Goal: Task Accomplishment & Management: Use online tool/utility

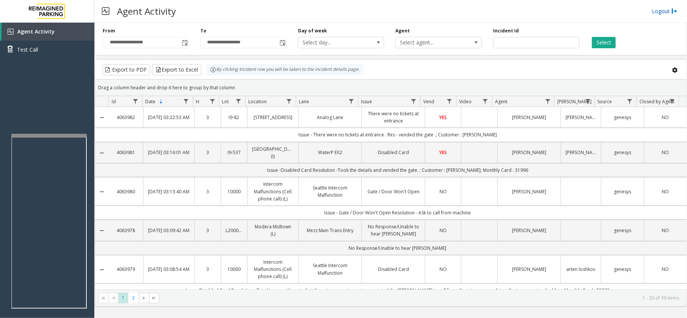
click at [665, 13] on link "Logout" at bounding box center [665, 11] width 26 height 8
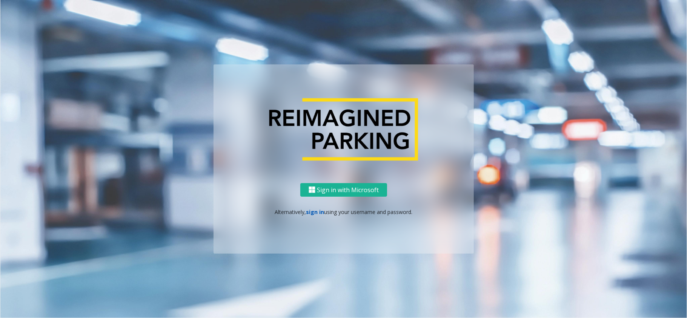
click at [314, 214] on link "sign in" at bounding box center [315, 212] width 18 height 7
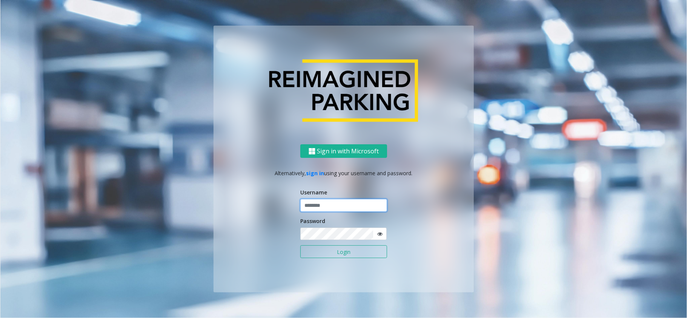
click at [319, 210] on input "text" at bounding box center [343, 205] width 87 height 13
paste input "**********"
type input "**********"
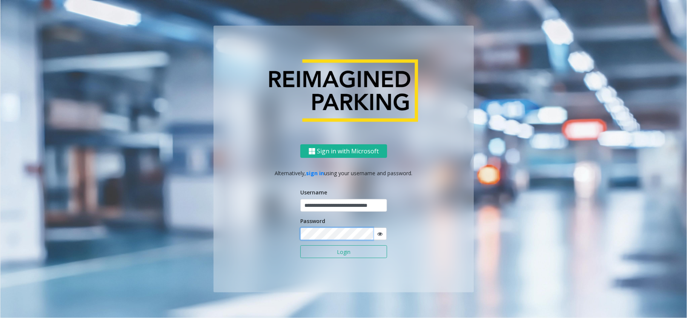
click at [300, 246] on button "Login" at bounding box center [343, 252] width 87 height 13
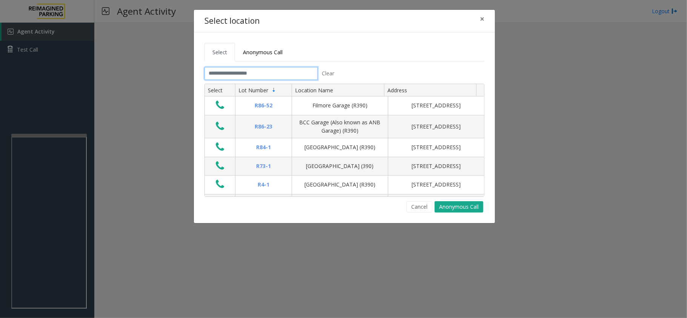
click at [251, 75] on input "text" at bounding box center [260, 73] width 113 height 13
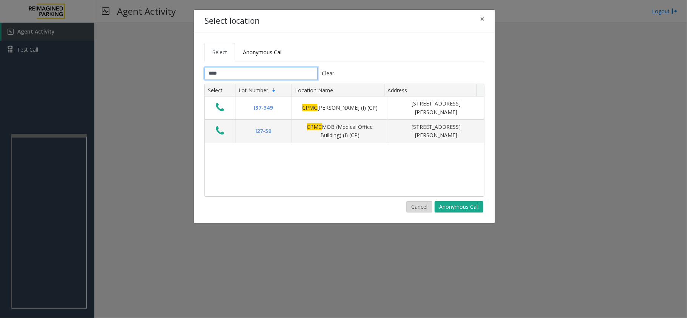
type input "****"
click at [423, 207] on button "Cancel" at bounding box center [419, 206] width 26 height 11
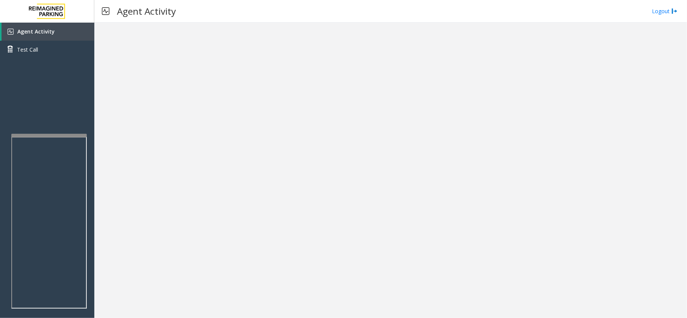
click at [561, 119] on div at bounding box center [390, 171] width 593 height 296
click at [453, 200] on div at bounding box center [390, 171] width 593 height 296
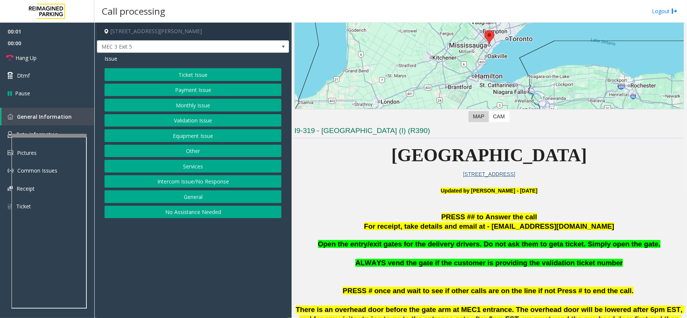
scroll to position [302, 0]
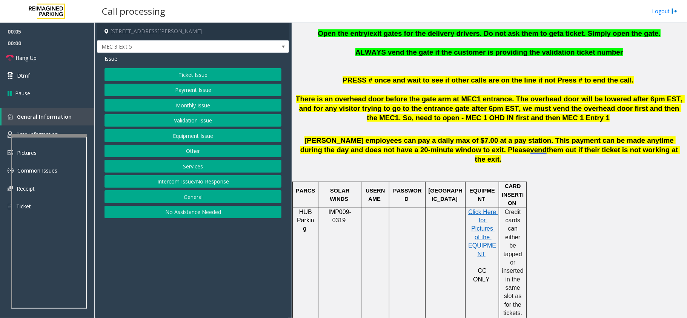
click at [402, 109] on span "There is an overhead door before the gate arm at MEC1 entrance. The overhead do…" at bounding box center [490, 108] width 389 height 27
click at [193, 167] on button "Services" at bounding box center [193, 166] width 177 height 13
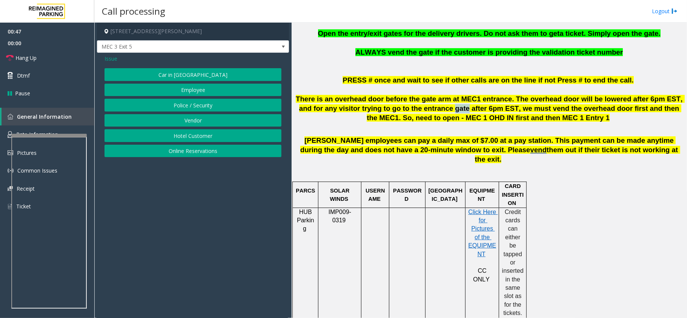
click at [201, 121] on button "Vendor" at bounding box center [193, 120] width 177 height 13
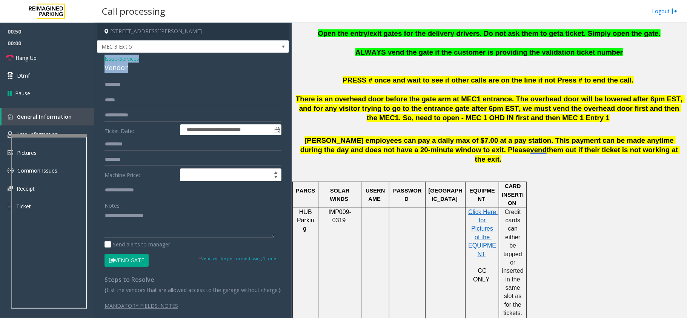
drag, startPoint x: 130, startPoint y: 68, endPoint x: 102, endPoint y: 60, distance: 29.3
click at [102, 60] on div "**********" at bounding box center [193, 189] width 192 height 273
click at [154, 230] on textarea at bounding box center [189, 224] width 169 height 28
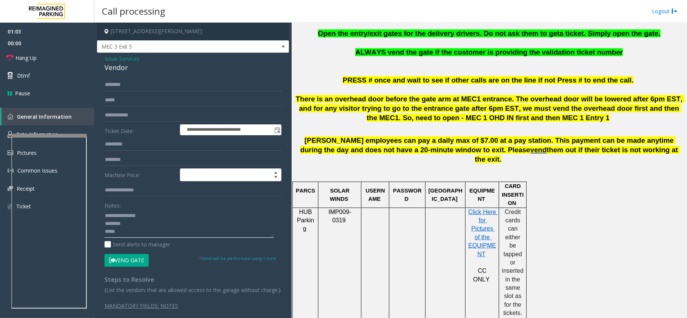
click at [137, 230] on textarea at bounding box center [189, 224] width 169 height 28
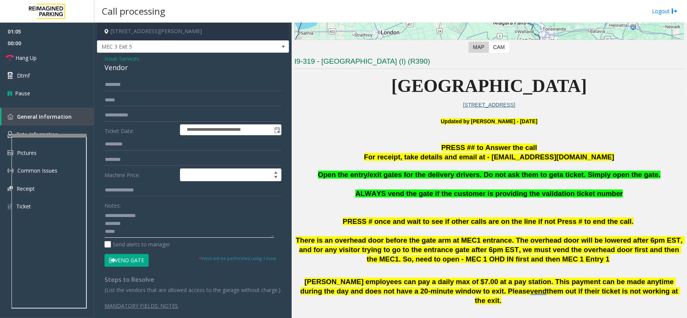
scroll to position [151, 0]
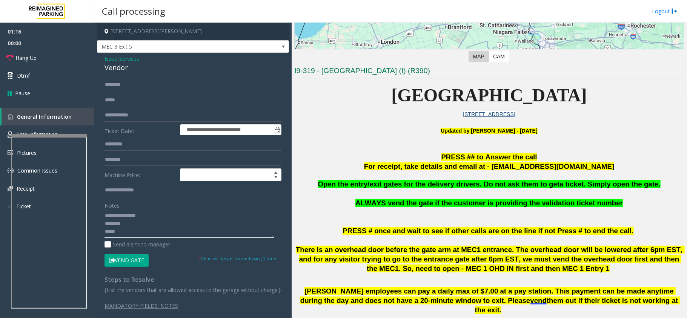
type textarea "**********"
click at [127, 86] on input "text" at bounding box center [193, 84] width 177 height 13
type input "****"
click at [143, 235] on textarea at bounding box center [189, 224] width 169 height 28
click at [139, 263] on button "Vend Gate" at bounding box center [127, 260] width 44 height 13
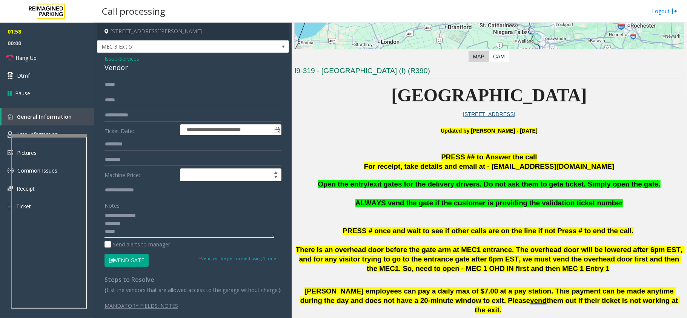
click at [134, 238] on textarea at bounding box center [189, 224] width 169 height 28
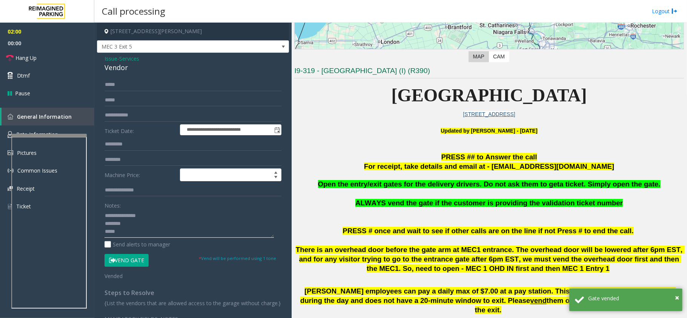
click at [145, 225] on textarea at bounding box center [189, 224] width 169 height 28
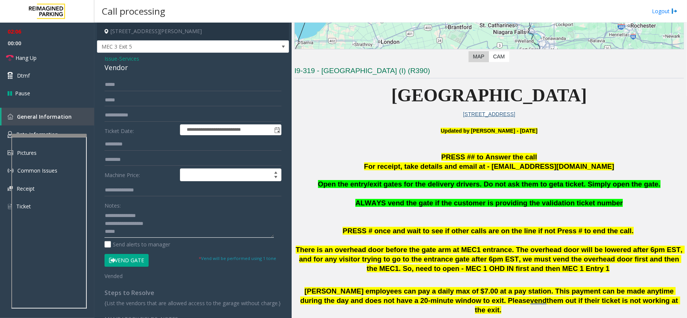
click at [132, 234] on textarea at bounding box center [189, 224] width 169 height 28
click at [144, 222] on textarea at bounding box center [189, 224] width 169 height 28
click at [126, 234] on textarea at bounding box center [189, 224] width 169 height 28
click at [33, 60] on span "Hang Up" at bounding box center [25, 58] width 21 height 8
click at [131, 237] on textarea at bounding box center [189, 224] width 169 height 28
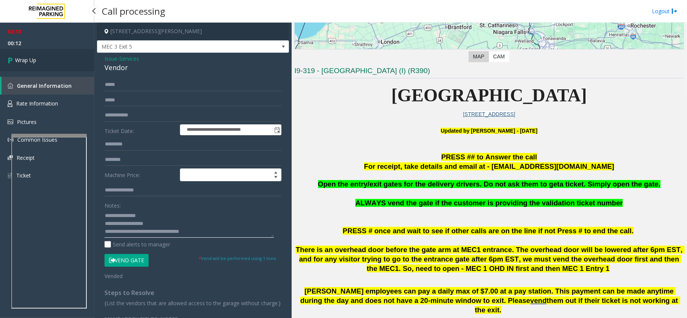
type textarea "**********"
click at [17, 68] on link "Wrap Up" at bounding box center [47, 60] width 94 height 22
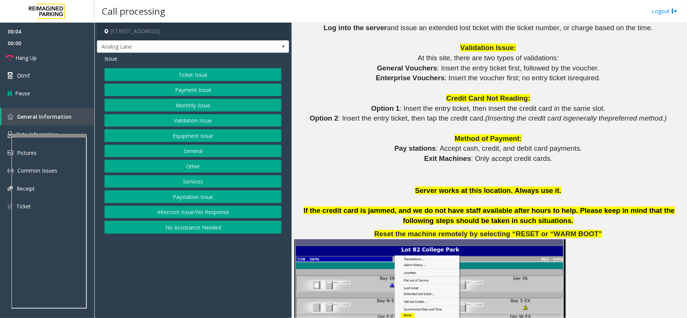
scroll to position [855, 0]
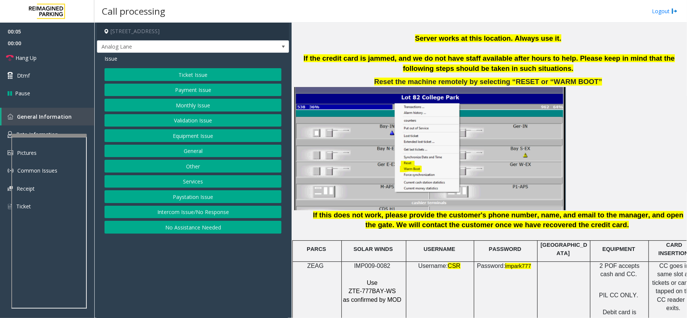
click at [374, 263] on span "IMP009-0082" at bounding box center [372, 266] width 36 height 6
copy p "IMP009-0082"
click at [206, 73] on button "Ticket Issue" at bounding box center [193, 74] width 177 height 13
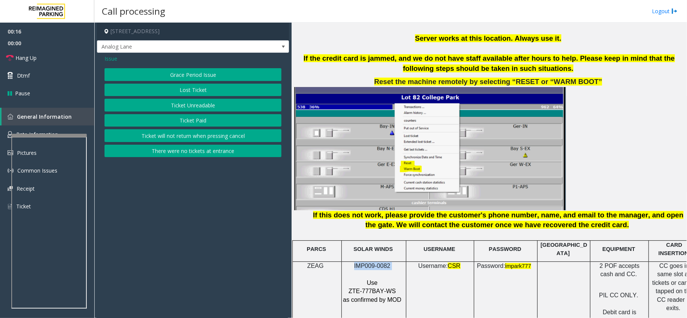
click at [212, 155] on button "There were no tickets at entrance" at bounding box center [193, 151] width 177 height 13
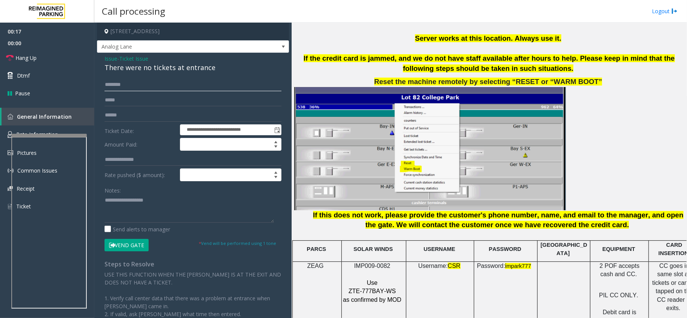
click at [127, 88] on input "text" at bounding box center [193, 84] width 177 height 13
drag, startPoint x: 125, startPoint y: 191, endPoint x: 129, endPoint y: 196, distance: 6.5
click at [127, 192] on div "Notes:" at bounding box center [193, 203] width 177 height 39
click at [129, 196] on textarea at bounding box center [189, 209] width 169 height 28
drag, startPoint x: 213, startPoint y: 68, endPoint x: 100, endPoint y: 57, distance: 113.4
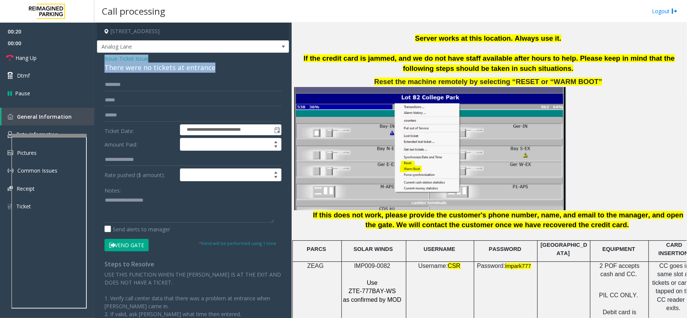
click at [100, 57] on div "**********" at bounding box center [193, 221] width 192 height 337
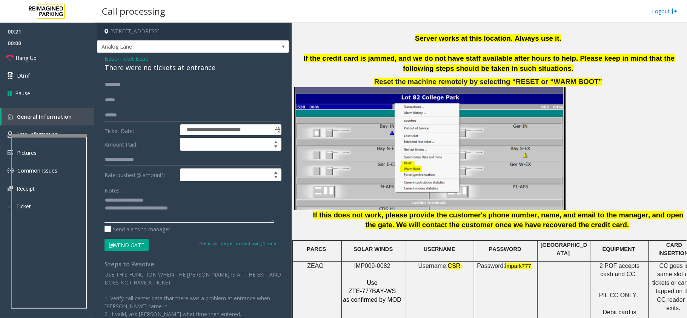
click at [217, 216] on textarea at bounding box center [189, 209] width 169 height 28
type textarea "**********"
click at [136, 88] on input "text" at bounding box center [193, 84] width 177 height 13
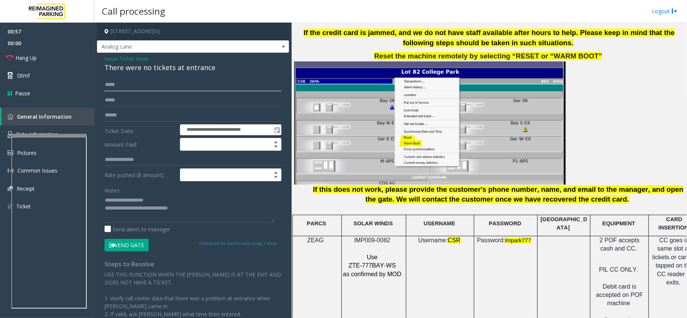
scroll to position [905, 0]
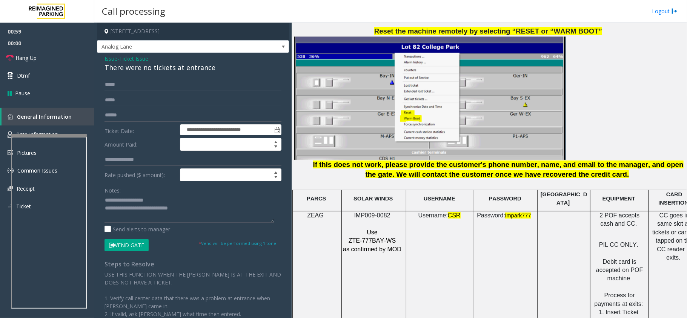
type input "*****"
click at [112, 247] on icon at bounding box center [112, 245] width 6 height 5
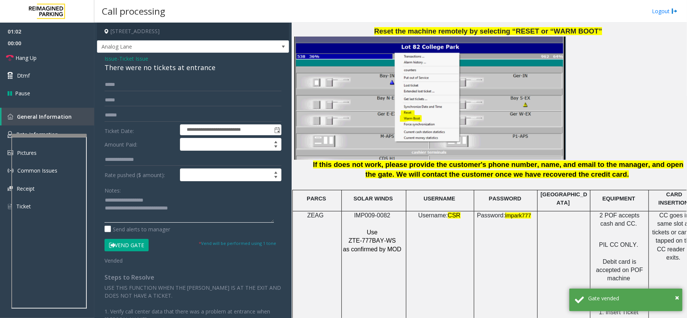
click at [214, 215] on textarea at bounding box center [189, 209] width 169 height 28
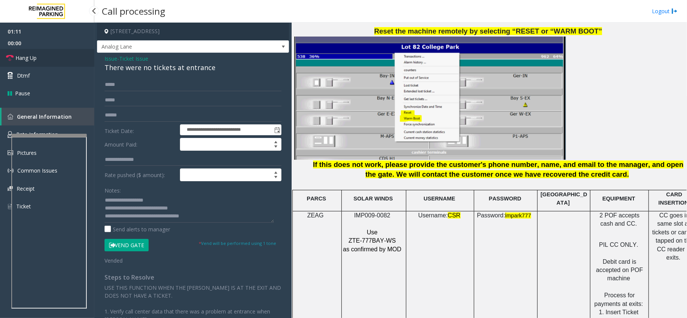
click at [23, 50] on link "Hang Up" at bounding box center [47, 58] width 94 height 18
drag, startPoint x: 140, startPoint y: 212, endPoint x: 148, endPoint y: 218, distance: 9.4
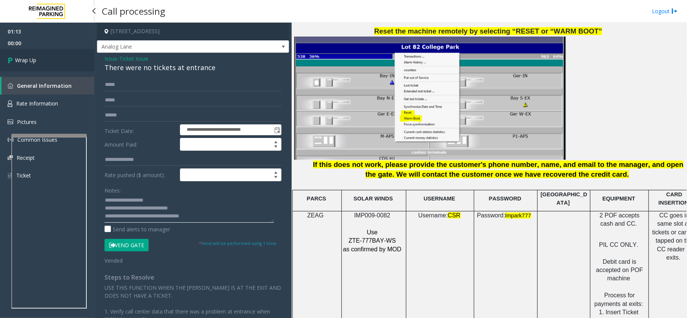
type textarea "**********"
click at [55, 58] on link "Wrap Up" at bounding box center [47, 60] width 94 height 22
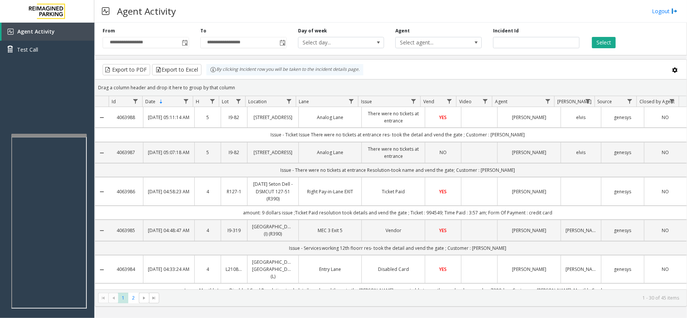
drag, startPoint x: 659, startPoint y: 9, endPoint x: 636, endPoint y: 9, distance: 23.0
click at [659, 9] on link "Logout" at bounding box center [665, 11] width 26 height 8
